Goal: Transaction & Acquisition: Purchase product/service

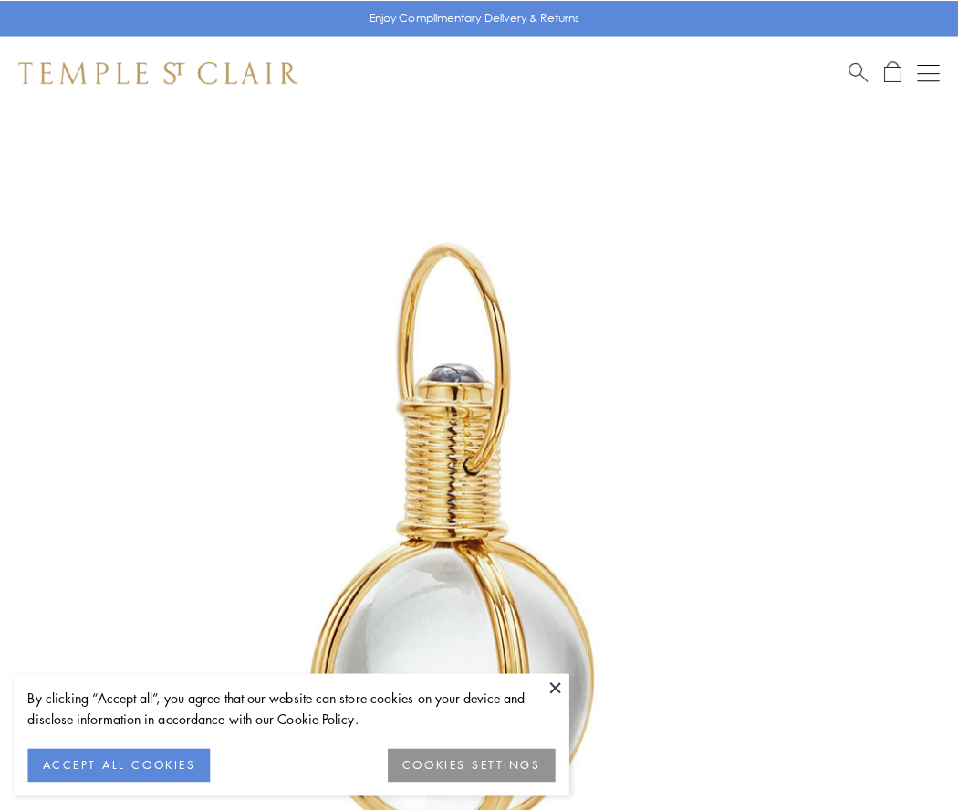
scroll to position [476, 0]
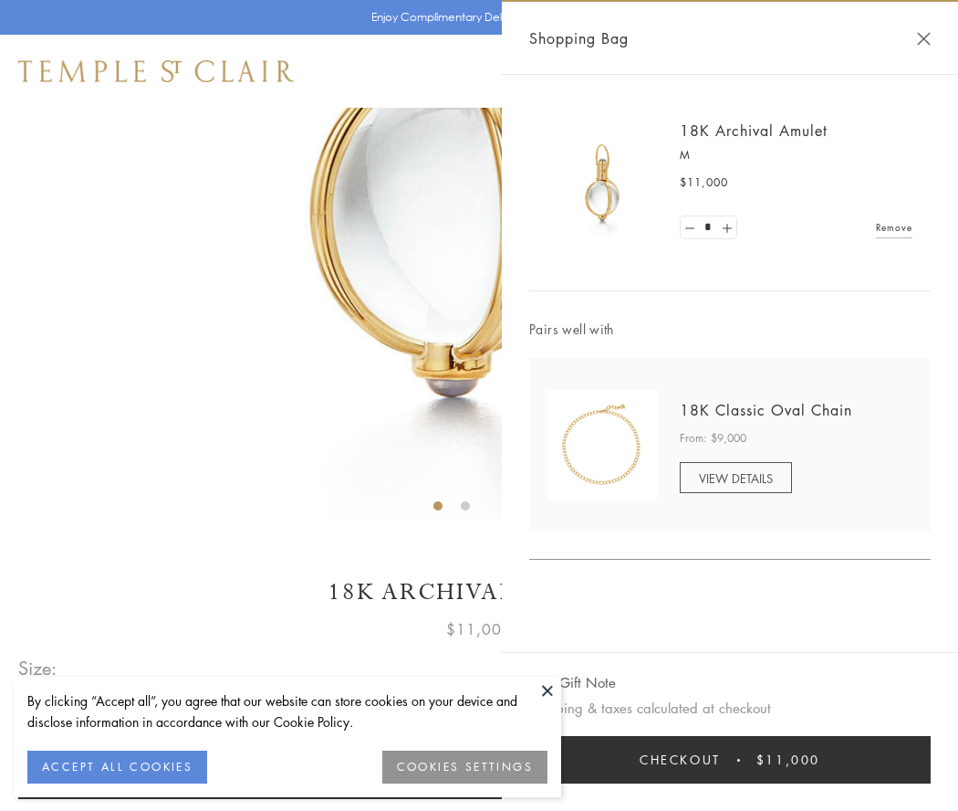
click at [730, 759] on button "Checkout $11,000" at bounding box center [730, 759] width 402 height 47
